Goal: Task Accomplishment & Management: Manage account settings

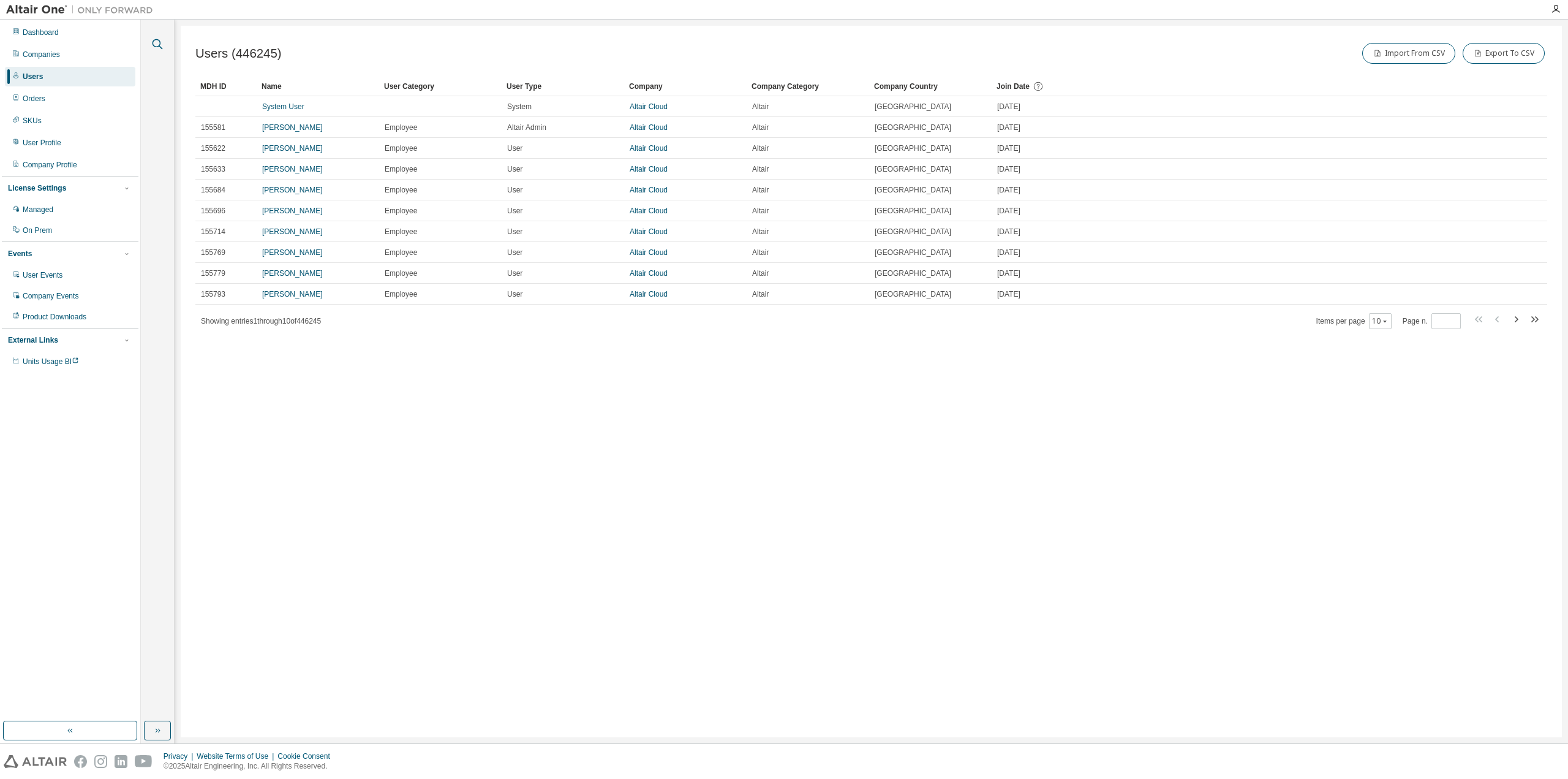
click at [164, 41] on icon "button" at bounding box center [157, 44] width 15 height 15
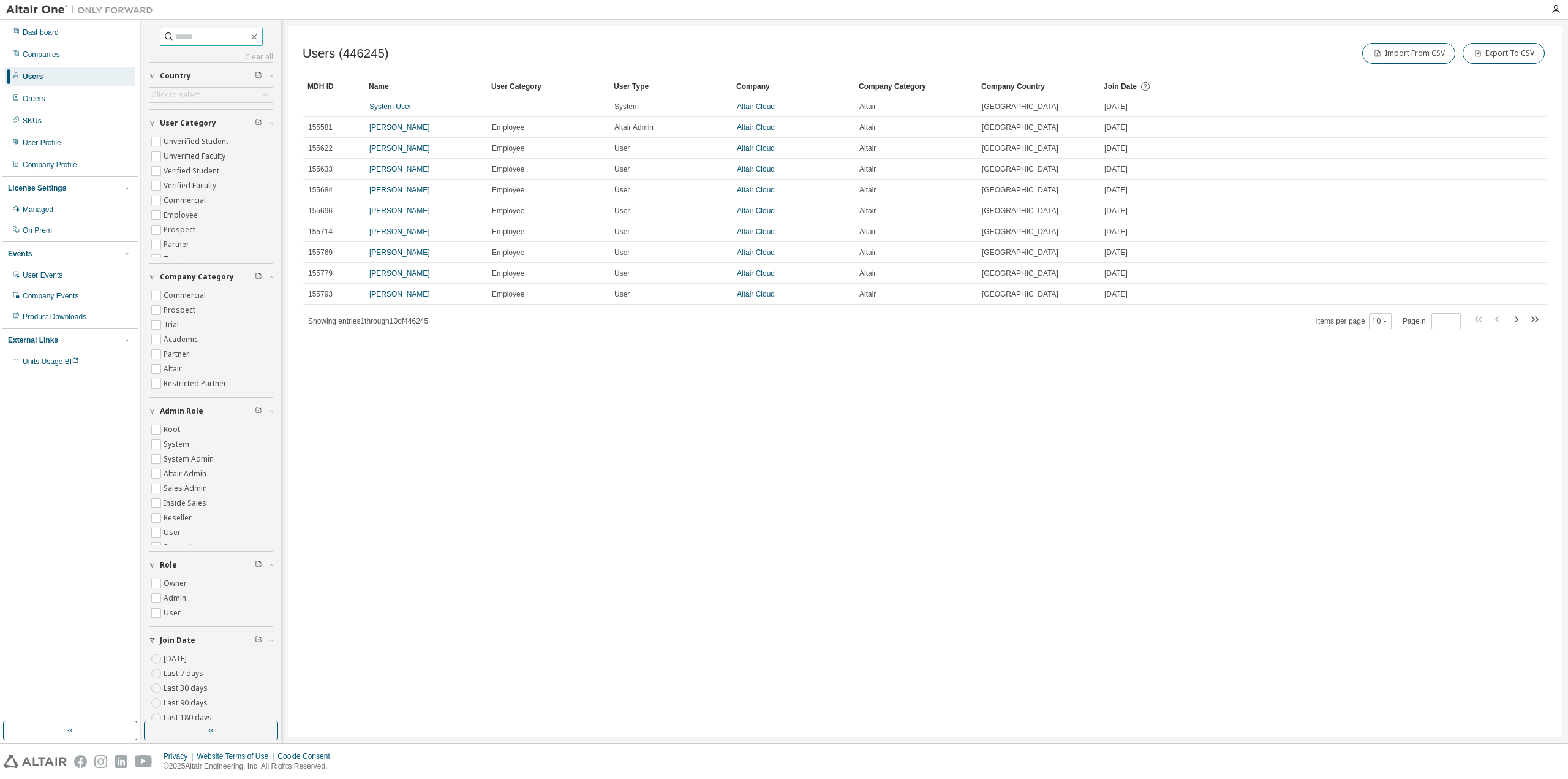
click at [190, 31] on input "text" at bounding box center [212, 37] width 74 height 12
paste input "**********"
type input "**********"
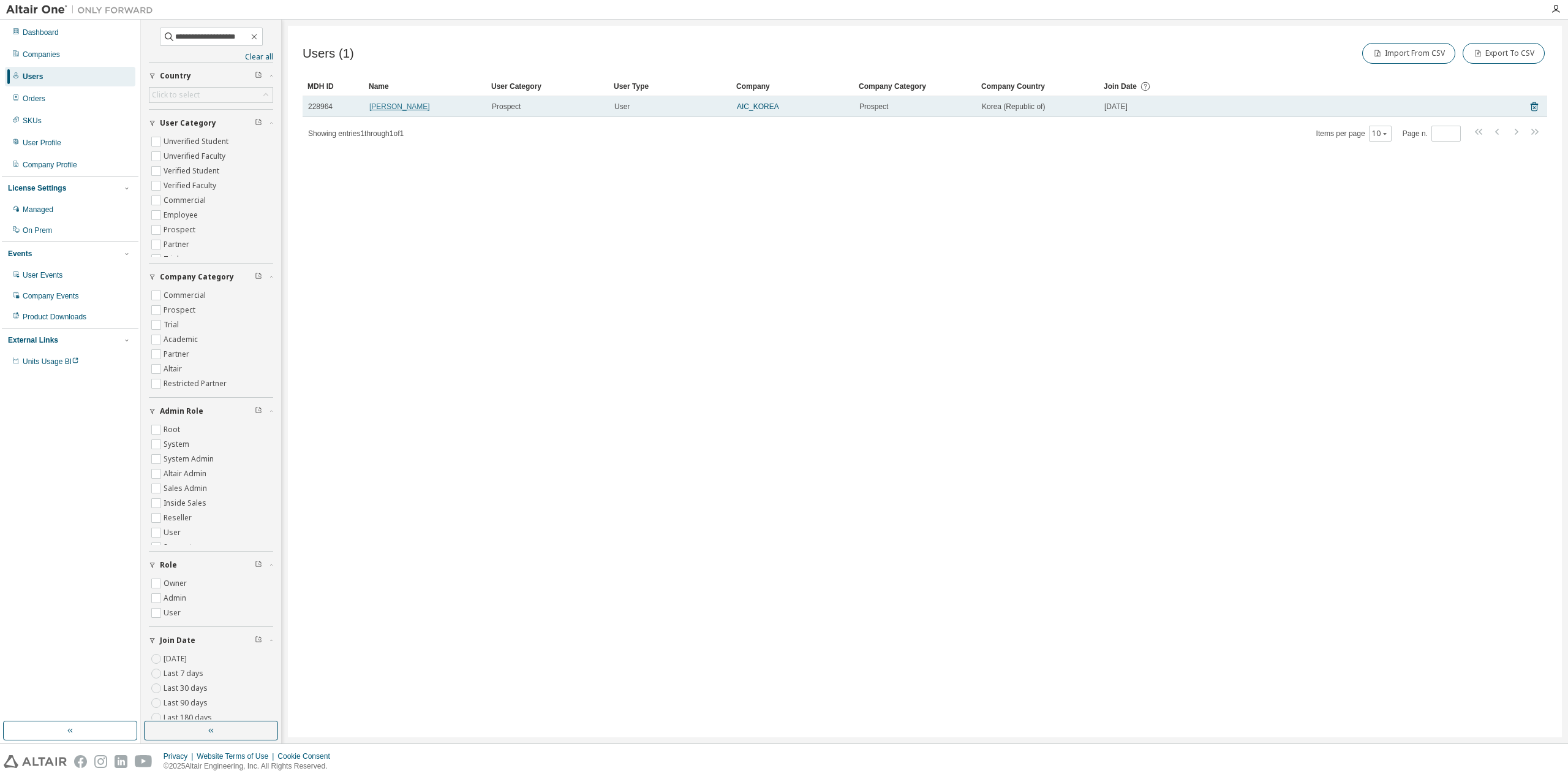
click at [385, 108] on link "[PERSON_NAME]" at bounding box center [400, 106] width 61 height 8
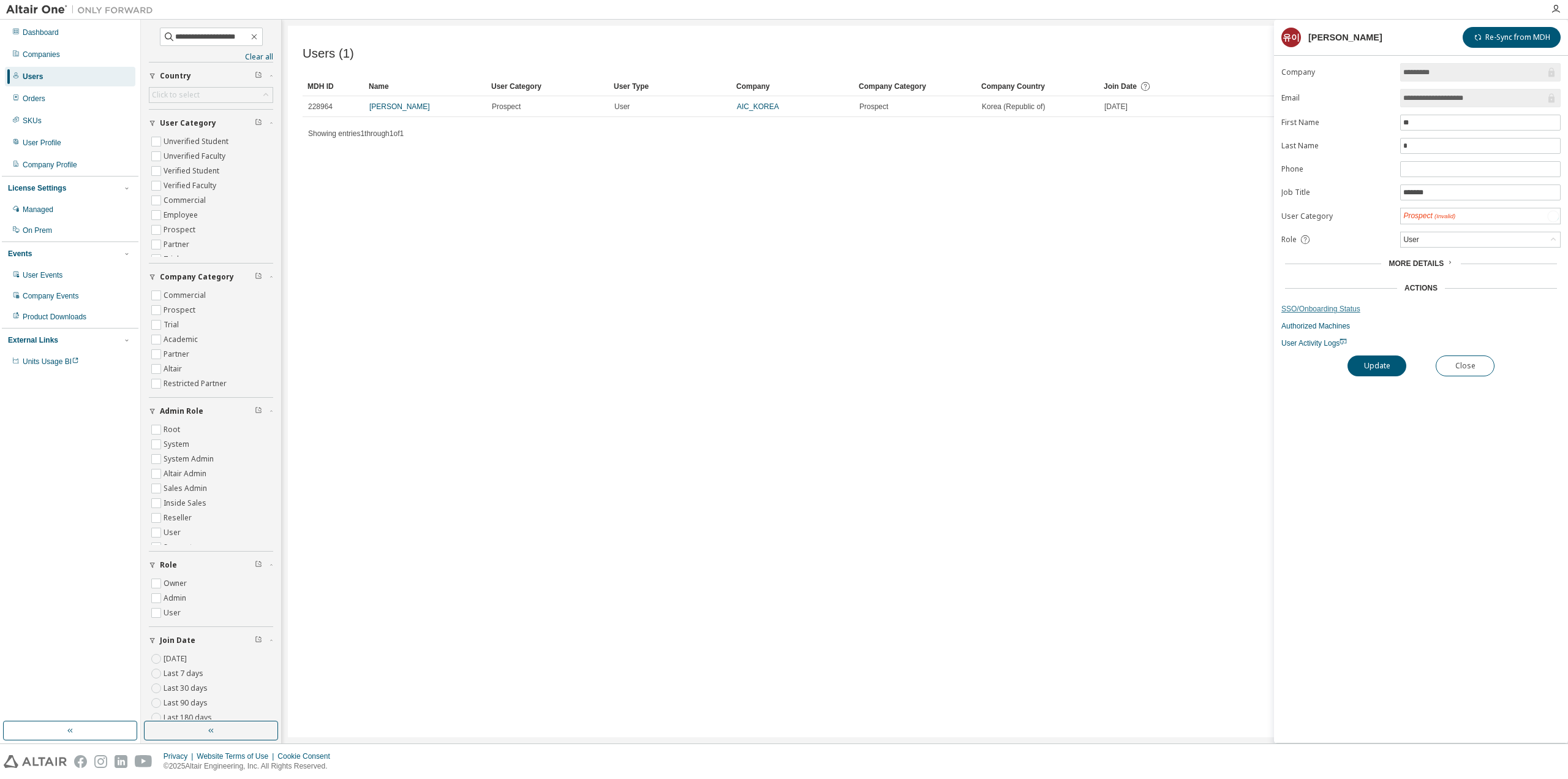
click at [1336, 308] on link "SSO/Onboarding Status" at bounding box center [1421, 309] width 279 height 9
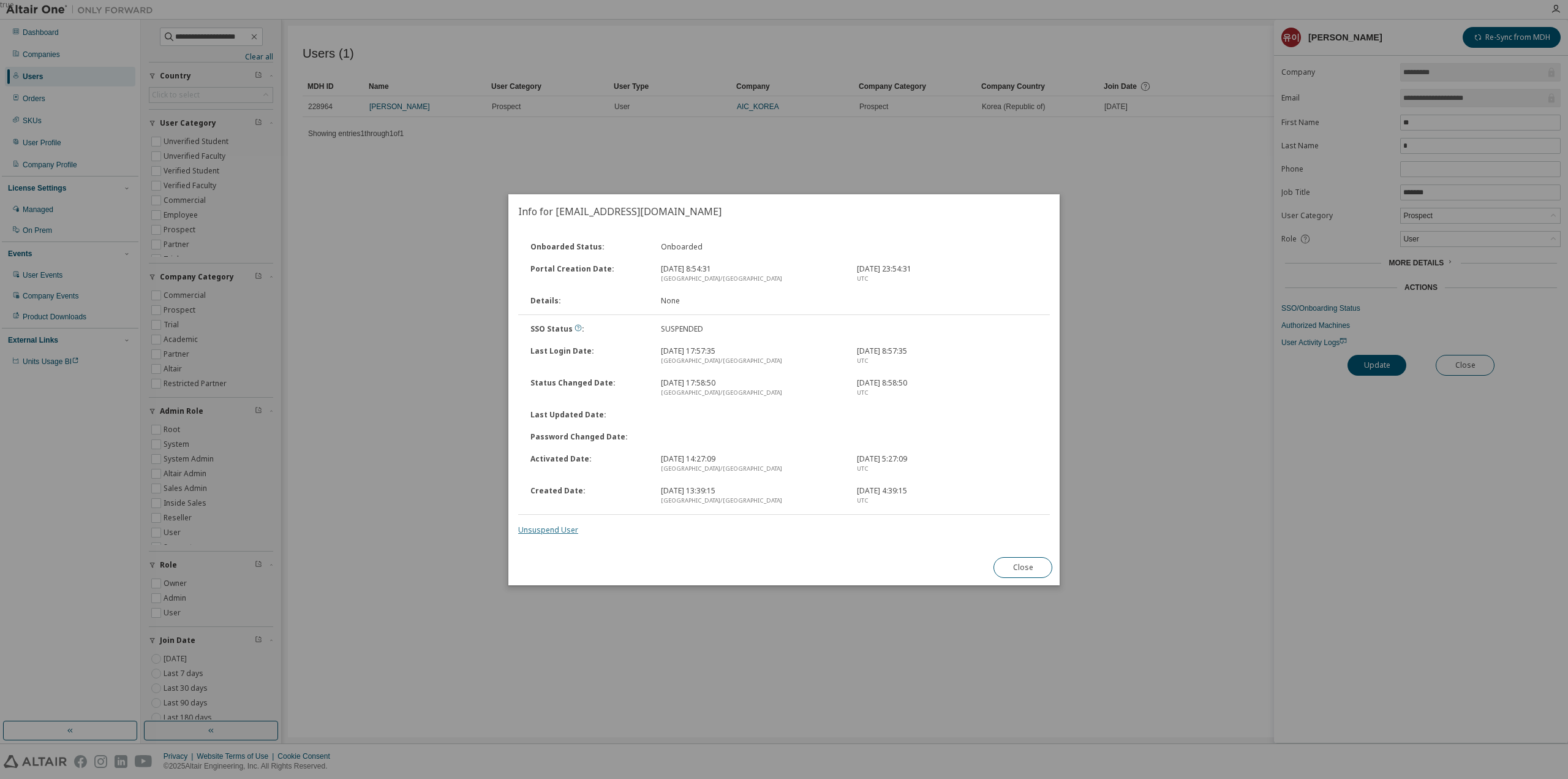
click at [548, 534] on link "Unsuspend User" at bounding box center [549, 529] width 60 height 10
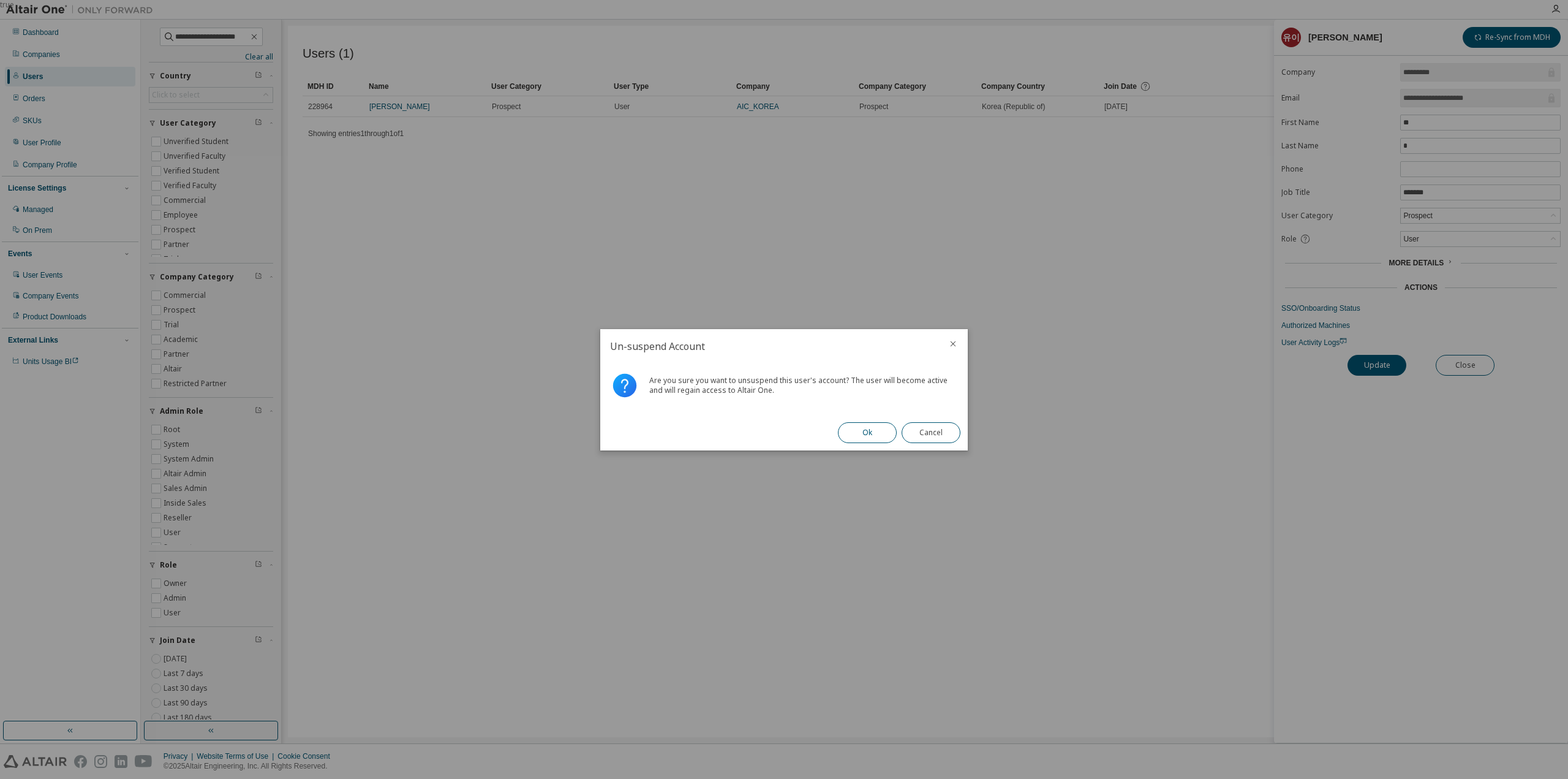
click at [852, 432] on button "Ok" at bounding box center [867, 433] width 59 height 21
click at [922, 434] on button "Close" at bounding box center [931, 433] width 59 height 21
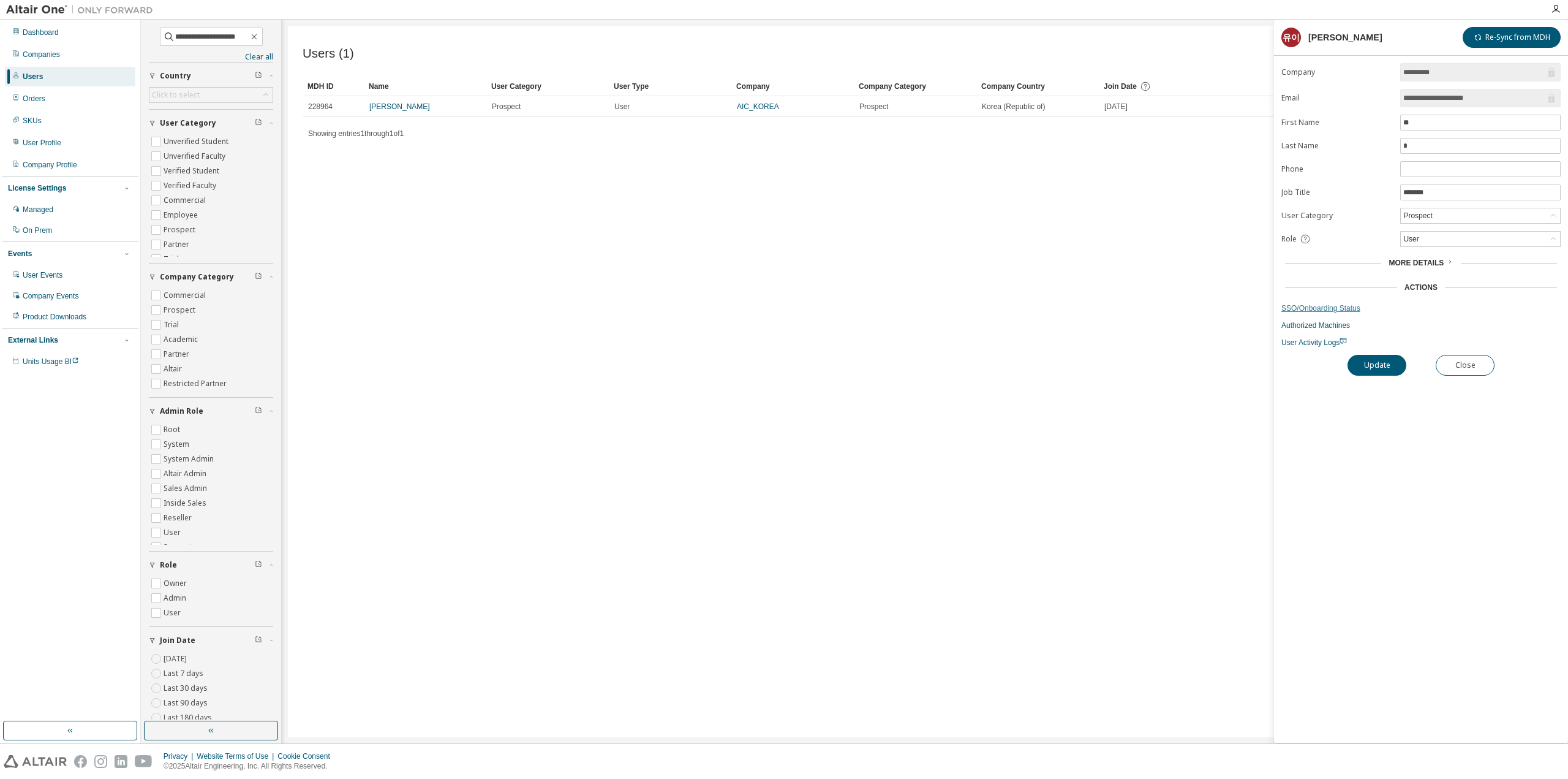
click at [1326, 308] on link "SSO/Onboarding Status" at bounding box center [1421, 308] width 279 height 9
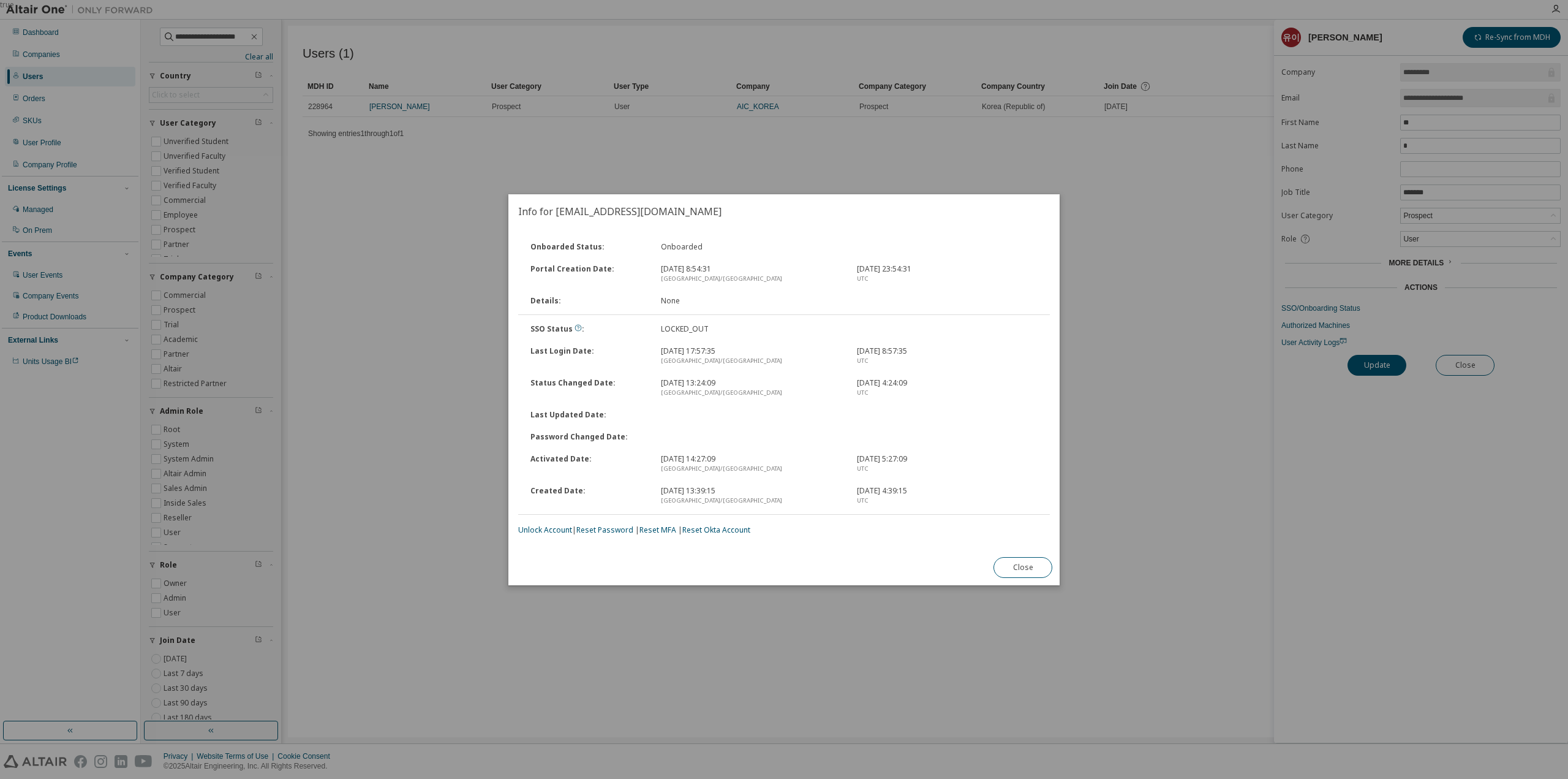
click at [542, 530] on link "Unlock Account" at bounding box center [546, 529] width 54 height 10
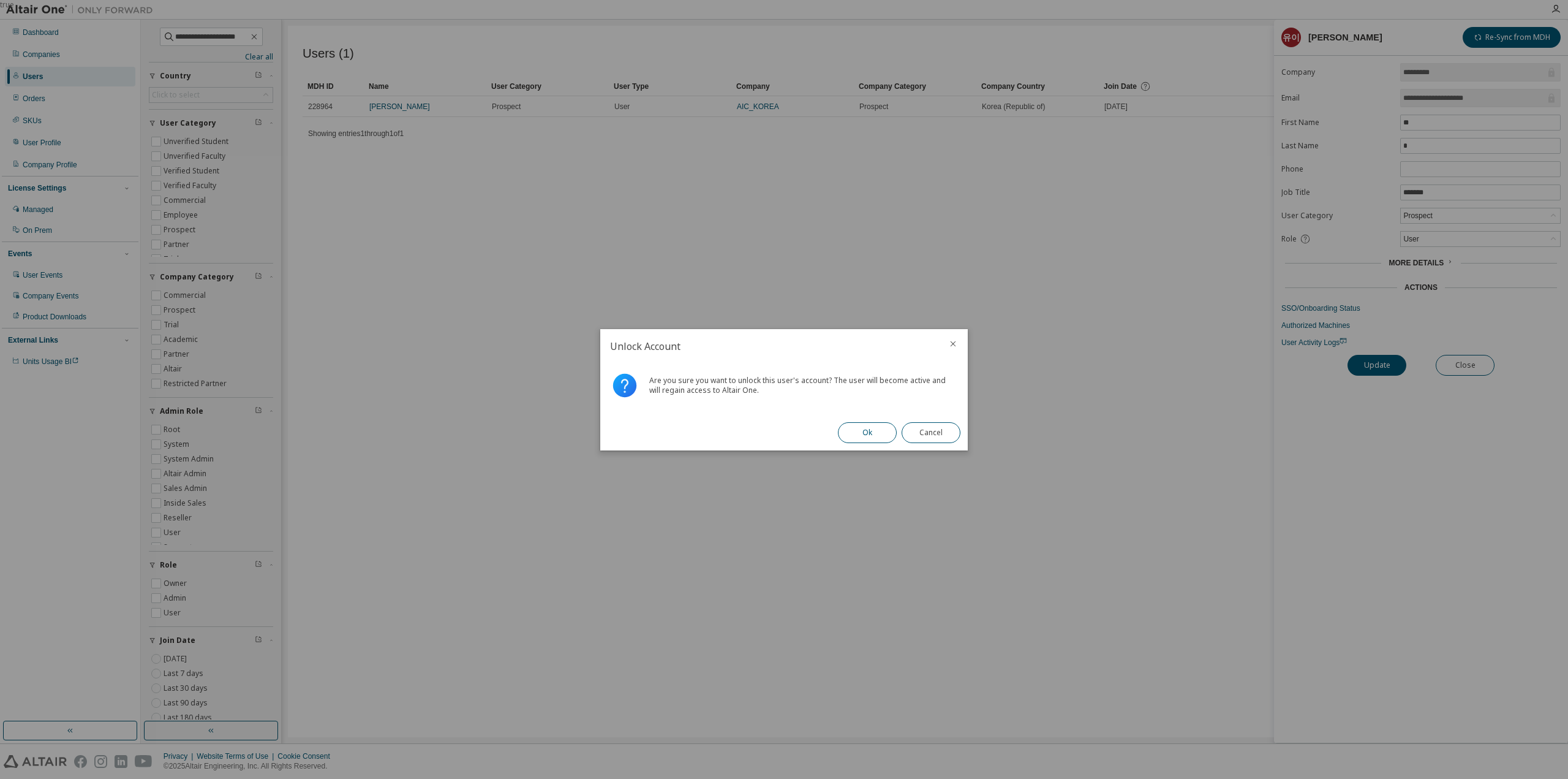
click at [871, 441] on button "Ok" at bounding box center [867, 433] width 59 height 21
click at [910, 439] on button "Close" at bounding box center [931, 433] width 59 height 21
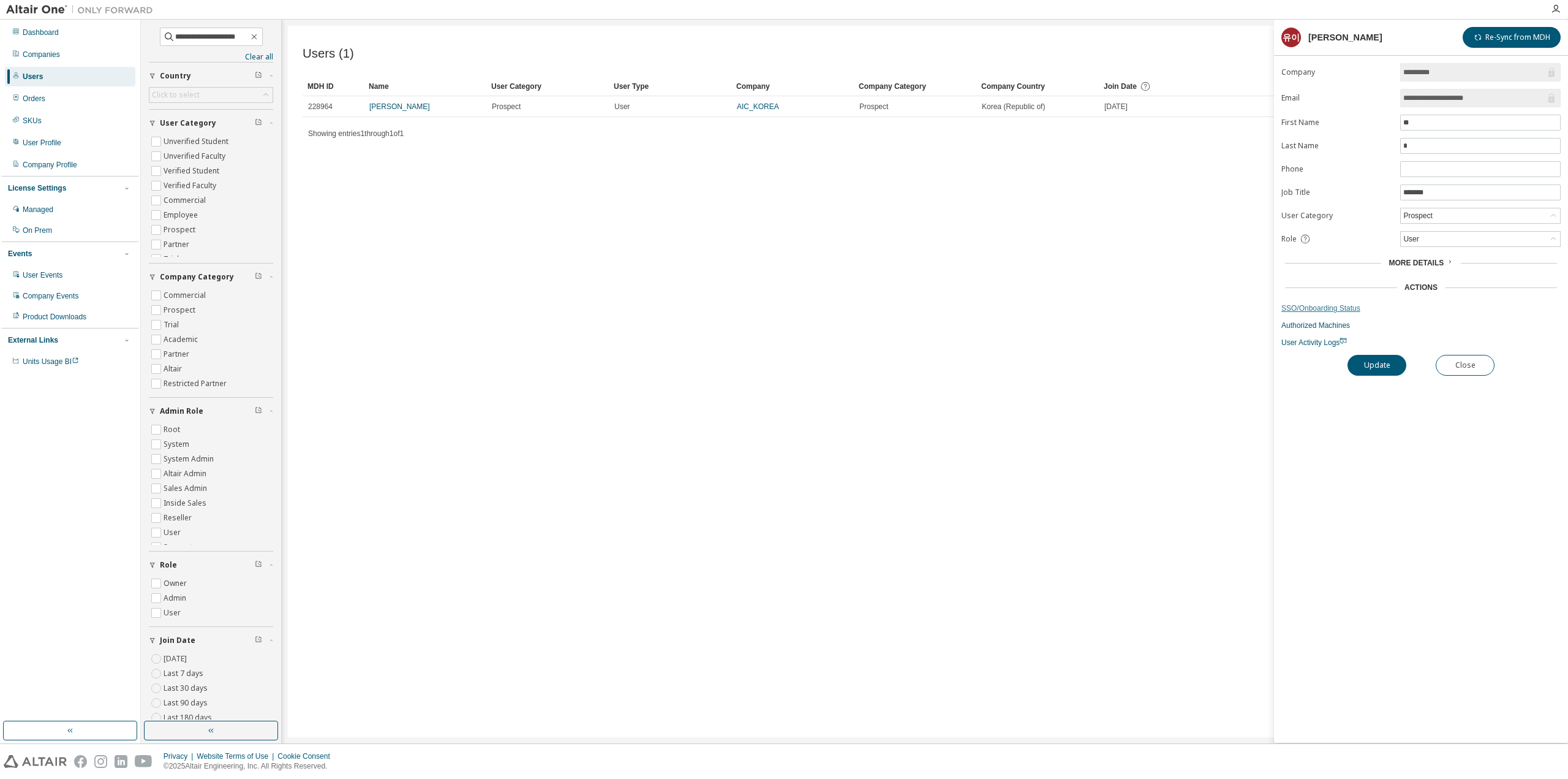
click at [1324, 303] on link "SSO/Onboarding Status" at bounding box center [1421, 308] width 279 height 9
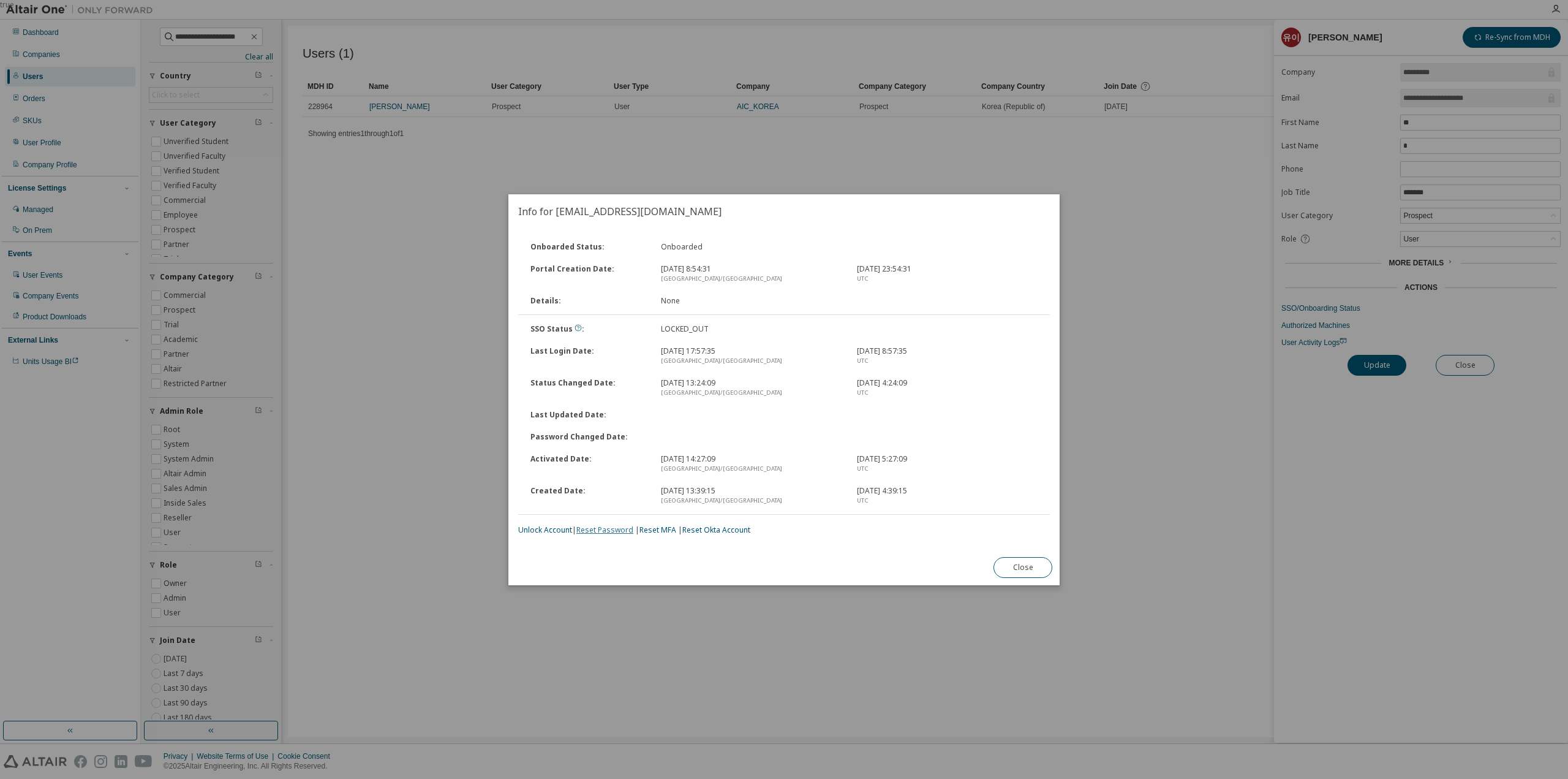
click at [606, 531] on link "Reset Password" at bounding box center [605, 529] width 57 height 10
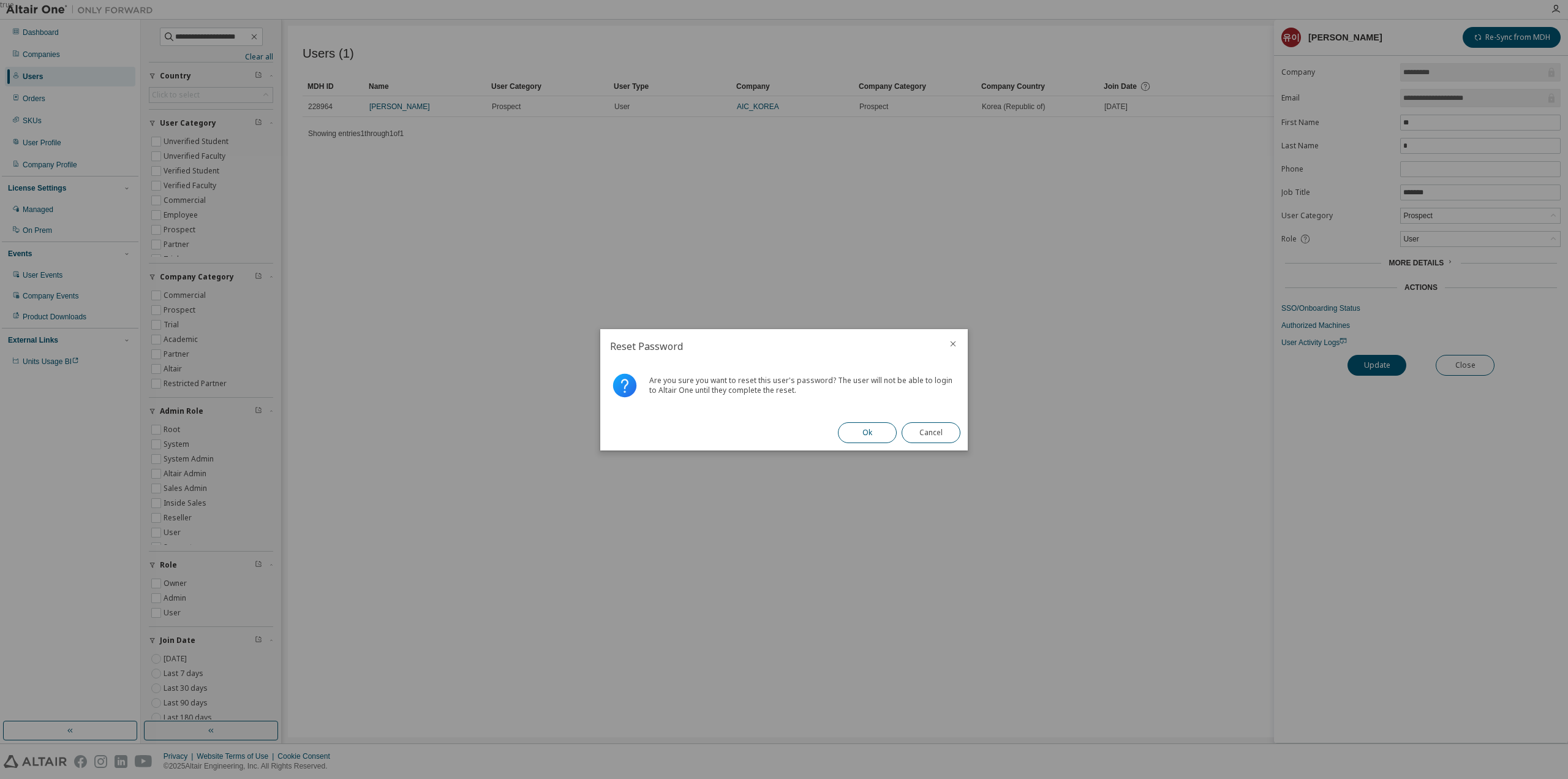
click at [854, 423] on button "Ok" at bounding box center [867, 433] width 59 height 21
click at [857, 425] on div "Ok Cancel" at bounding box center [899, 433] width 138 height 36
click at [917, 440] on button "Close" at bounding box center [931, 433] width 59 height 21
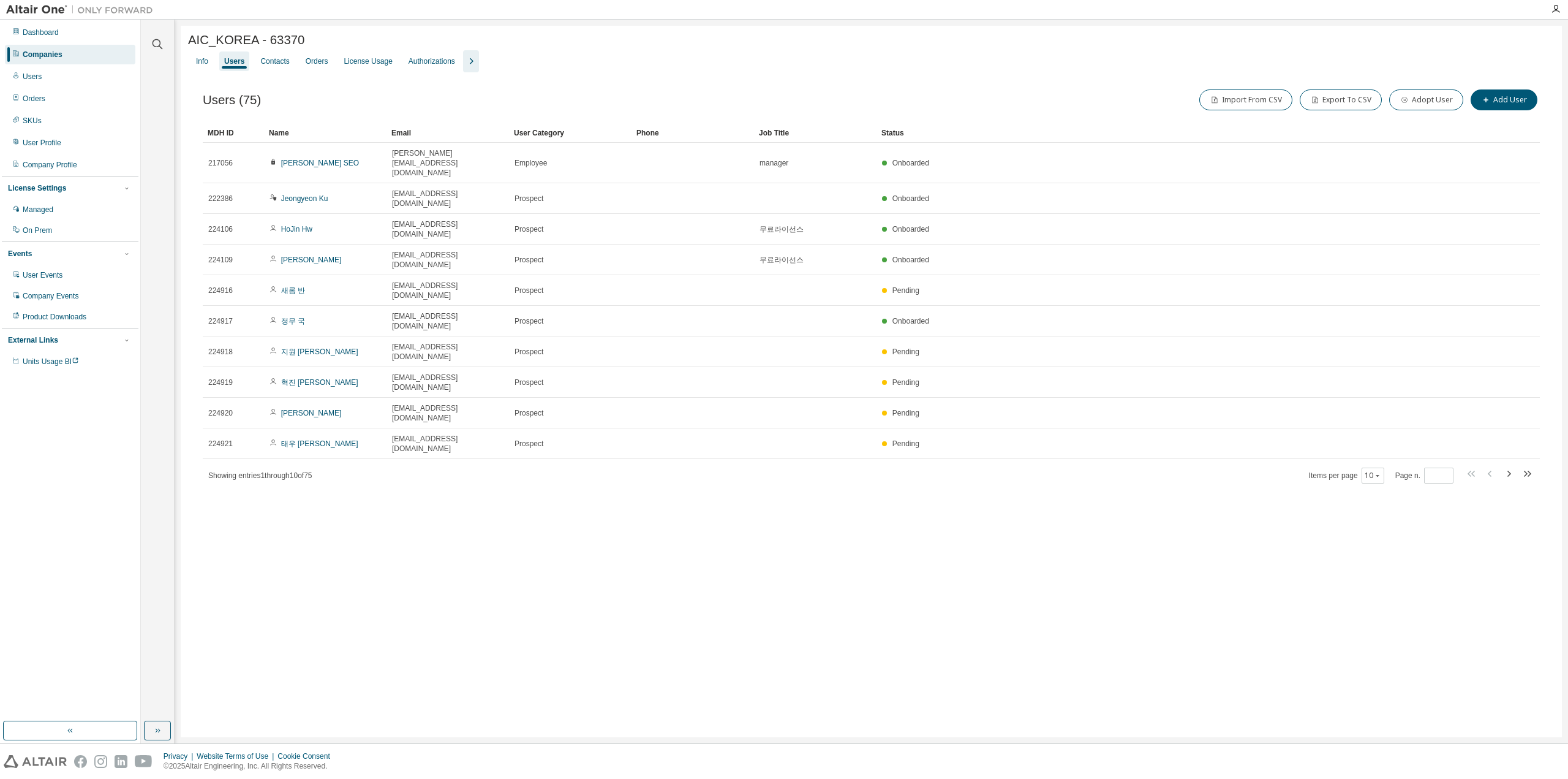
click at [1381, 478] on div "AIC_KOREA - 63370 Clear Load Save Save As Field Operator Value Select filter Se…" at bounding box center [872, 381] width 1382 height 712
click at [1222, 578] on div "AIC_KOREA - 63370 Clear Load Save Save As Field Operator Value Select filter Se…" at bounding box center [872, 381] width 1382 height 712
